Goal: Transaction & Acquisition: Download file/media

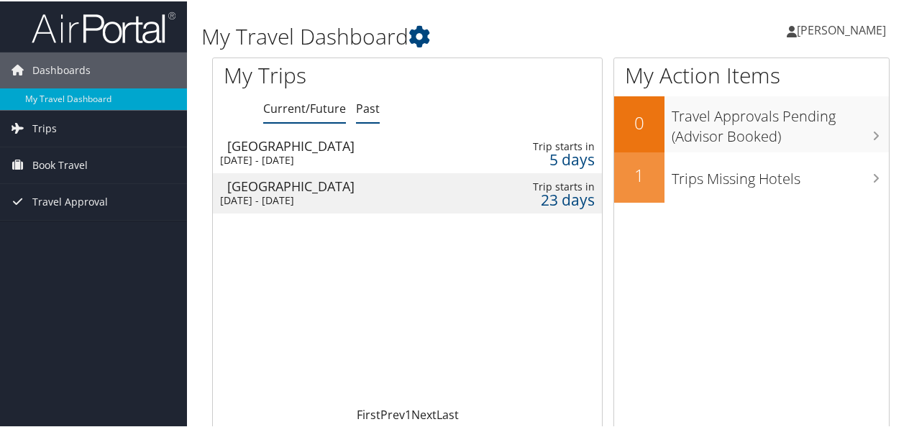
click at [373, 104] on link "Past" at bounding box center [368, 107] width 24 height 16
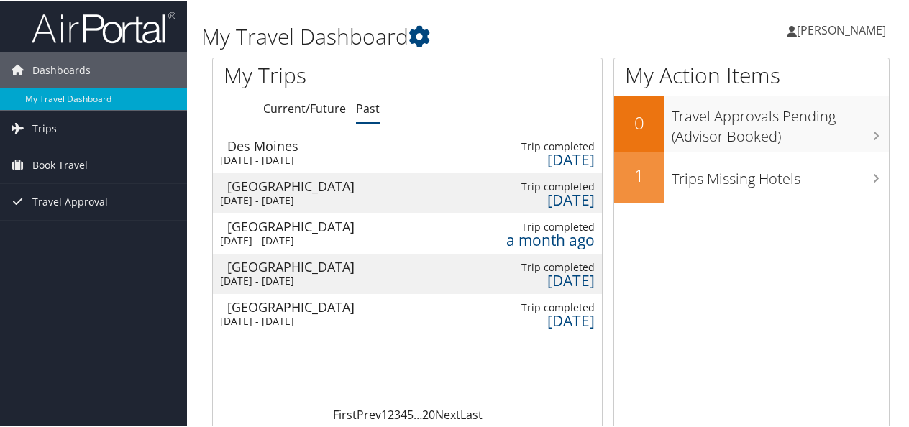
click at [422, 144] on div "Des Moines" at bounding box center [337, 144] width 221 height 13
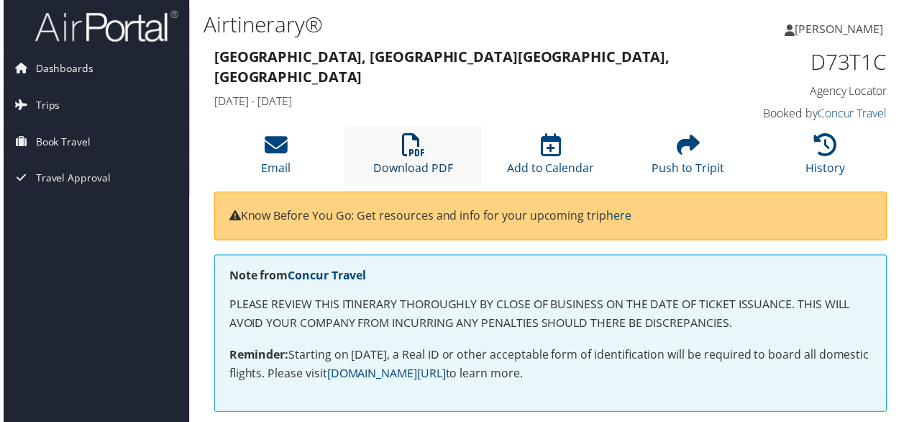
click at [419, 144] on icon at bounding box center [412, 146] width 23 height 23
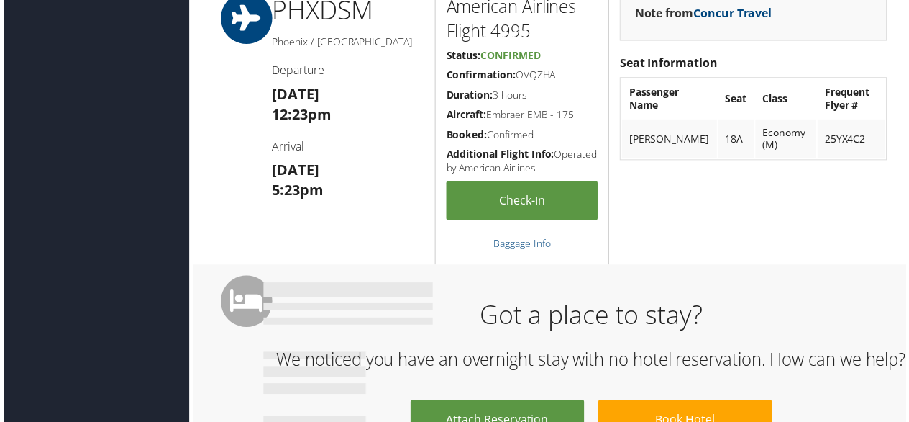
scroll to position [878, 0]
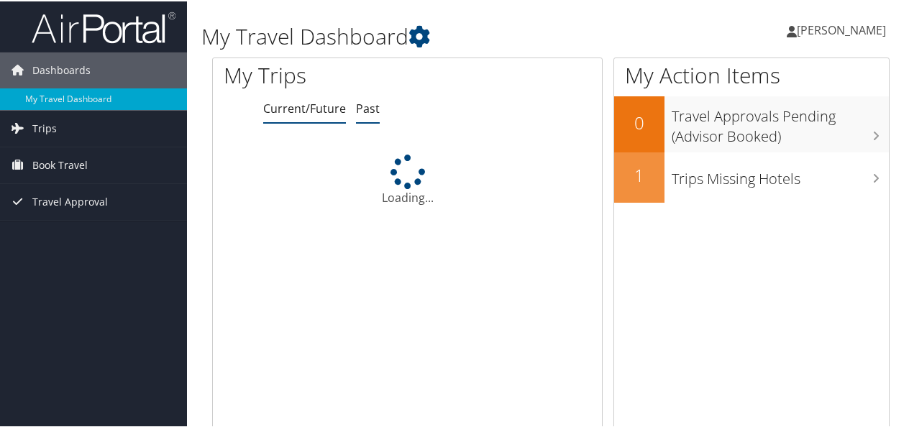
click at [366, 114] on link "Past" at bounding box center [368, 107] width 24 height 16
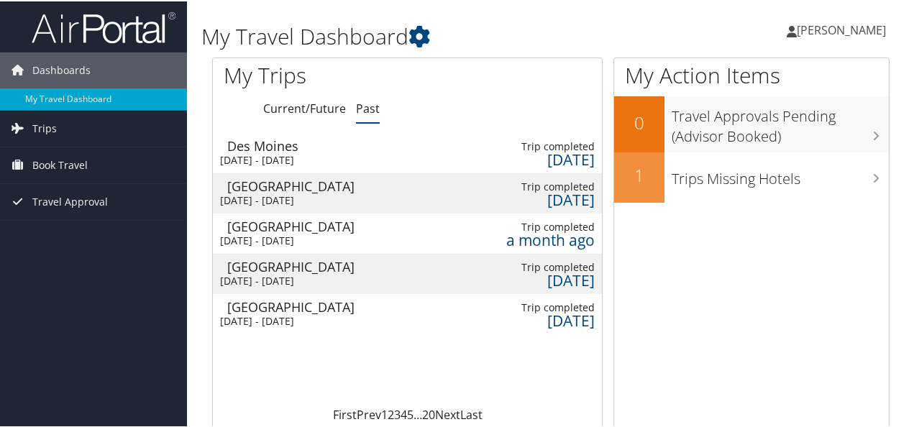
click at [427, 191] on td "Salt Lake City Tue 16 Sep 2025 - Thu 18 Sep 2025" at bounding box center [324, 192] width 223 height 40
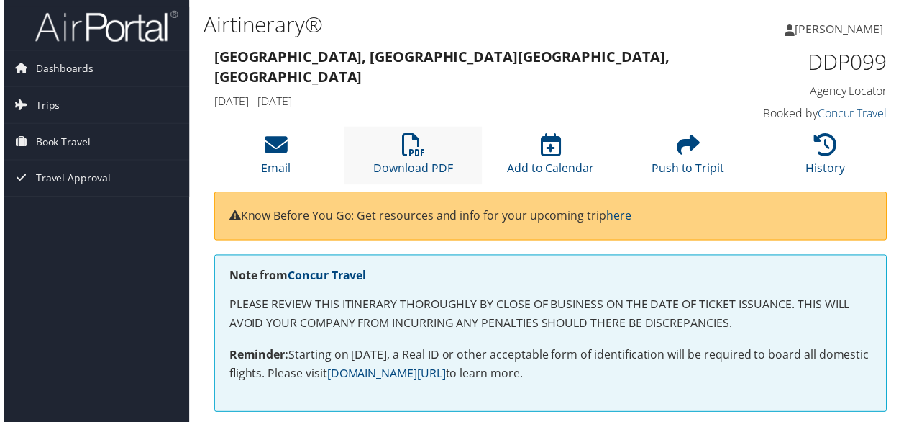
click at [400, 159] on li "Download PDF" at bounding box center [412, 156] width 138 height 58
click at [48, 102] on span "Trips" at bounding box center [44, 106] width 24 height 36
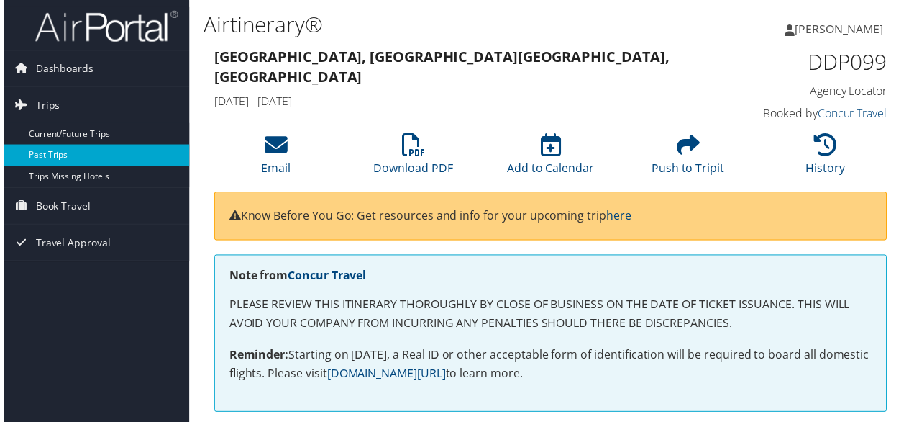
click at [48, 146] on link "Past Trips" at bounding box center [93, 156] width 187 height 22
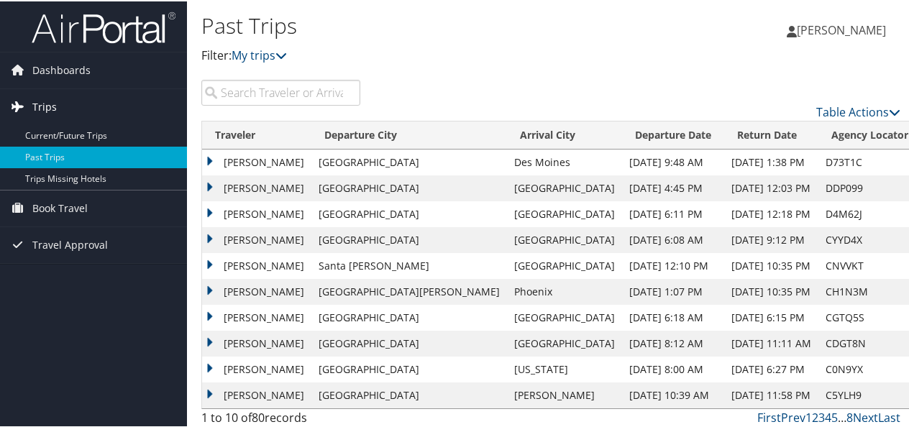
click at [53, 111] on span "Trips" at bounding box center [44, 106] width 24 height 36
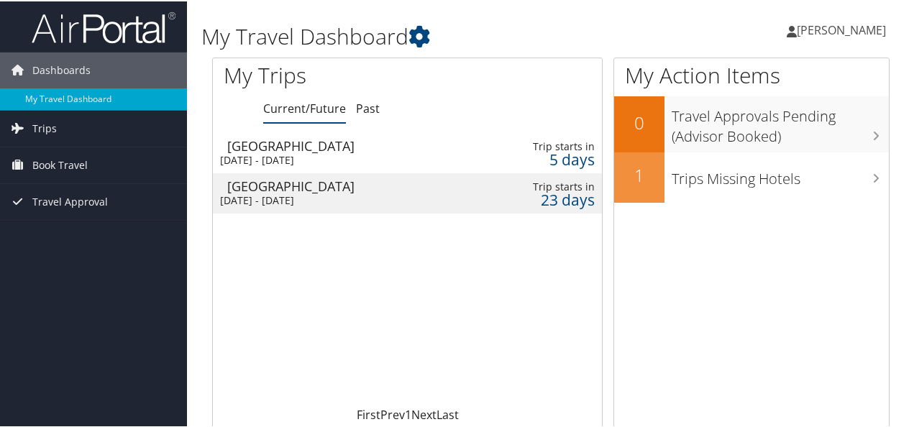
click at [408, 142] on div "[GEOGRAPHIC_DATA]" at bounding box center [347, 144] width 241 height 13
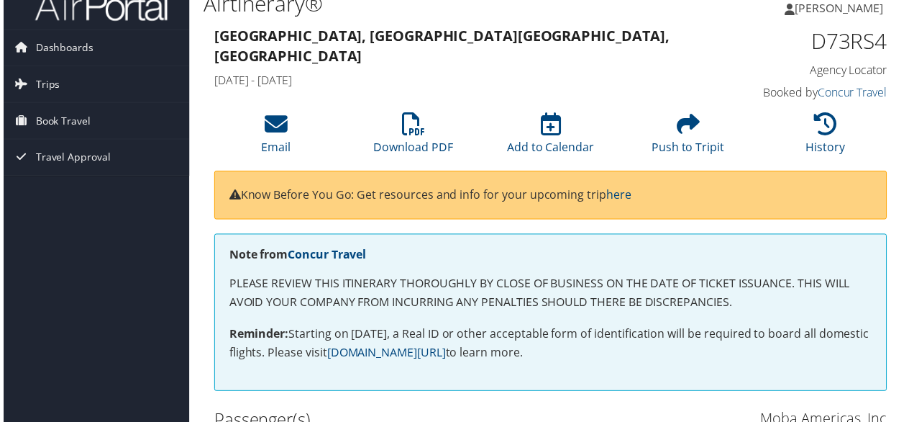
scroll to position [20, 0]
